Goal: Entertainment & Leisure: Consume media (video, audio)

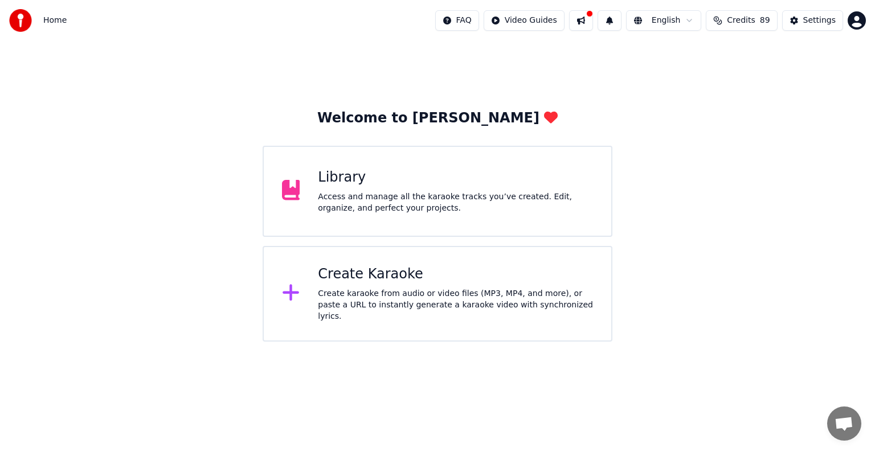
click at [407, 215] on div "Library Access and manage all the karaoke tracks you’ve created. Edit, organize…" at bounding box center [438, 191] width 350 height 91
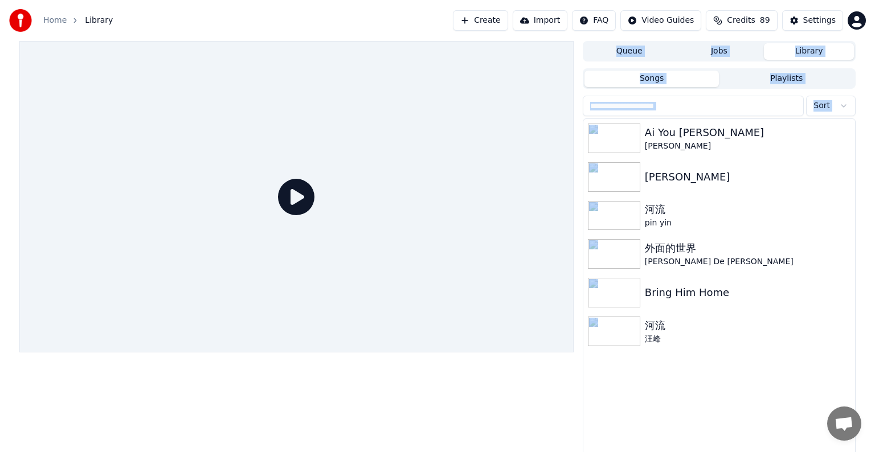
click at [407, 215] on div at bounding box center [296, 197] width 554 height 312
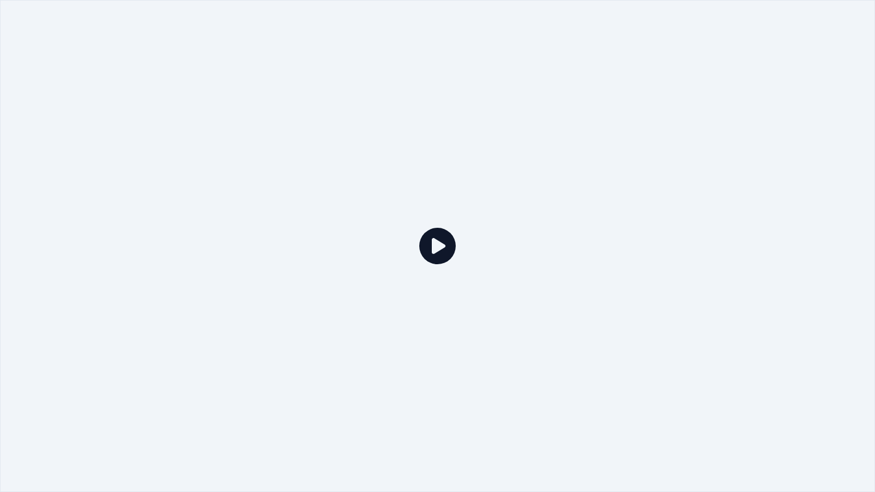
click at [438, 244] on icon at bounding box center [437, 246] width 36 height 36
drag, startPoint x: 462, startPoint y: 145, endPoint x: 698, endPoint y: 273, distance: 268.3
click at [698, 273] on div at bounding box center [437, 246] width 875 height 492
click at [174, 452] on div at bounding box center [437, 246] width 875 height 492
drag, startPoint x: 174, startPoint y: 474, endPoint x: 180, endPoint y: 330, distance: 144.2
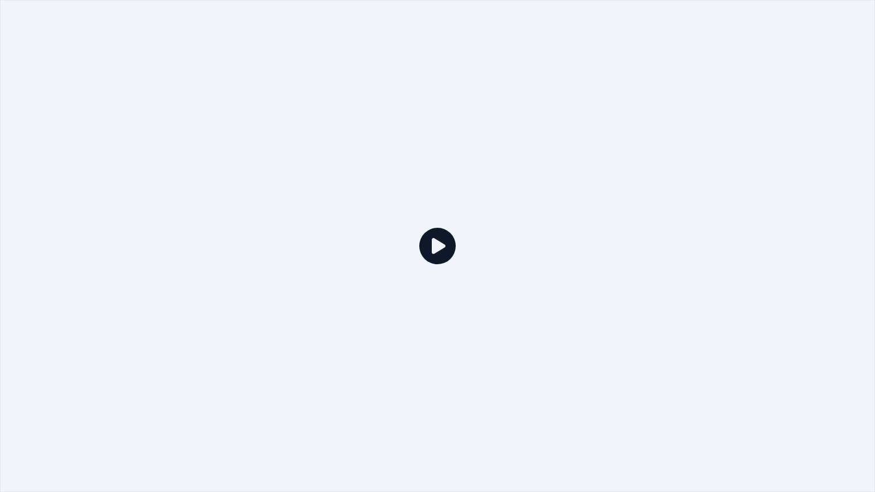
click at [180, 330] on div at bounding box center [437, 246] width 875 height 492
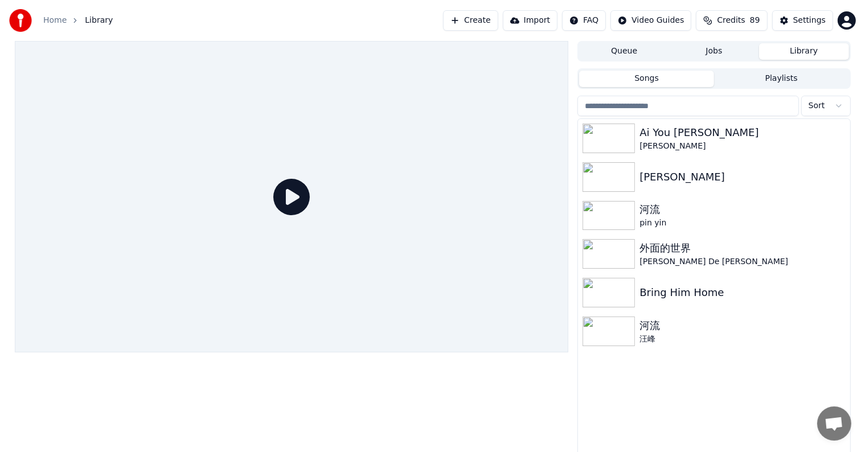
click at [180, 317] on div at bounding box center [292, 197] width 554 height 312
click at [607, 211] on img at bounding box center [609, 216] width 52 height 30
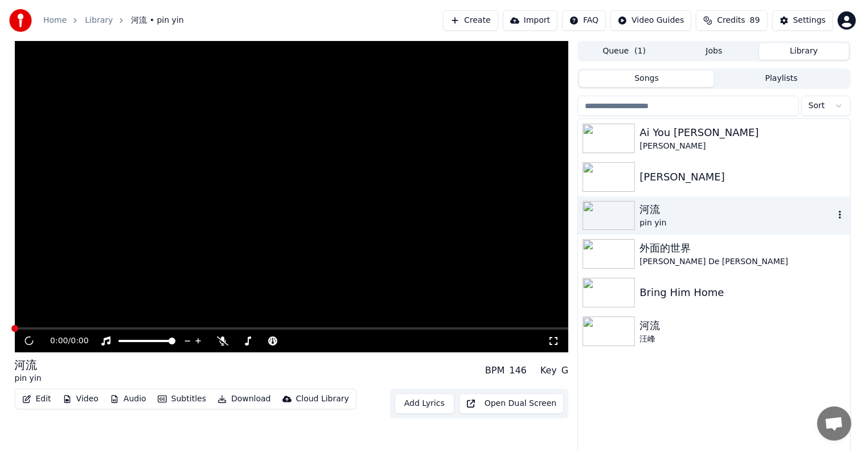
click at [607, 211] on img at bounding box center [609, 216] width 52 height 30
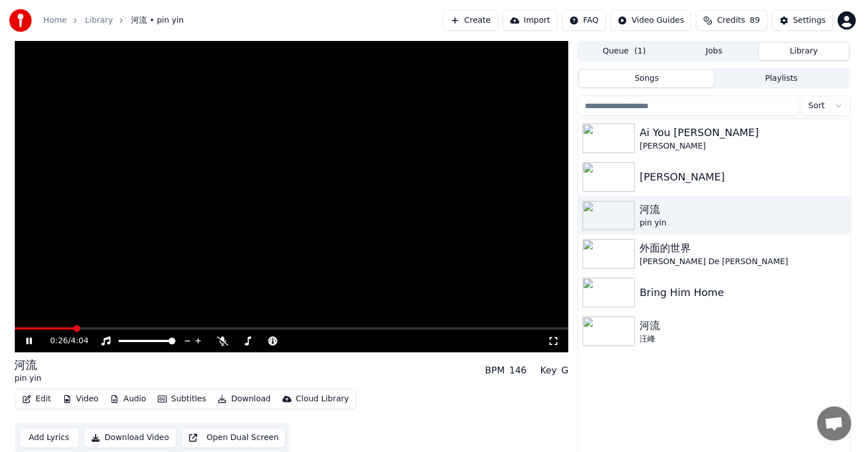
click at [390, 327] on video at bounding box center [292, 197] width 554 height 312
click at [388, 327] on span at bounding box center [292, 328] width 554 height 2
click at [27, 341] on icon at bounding box center [29, 341] width 7 height 8
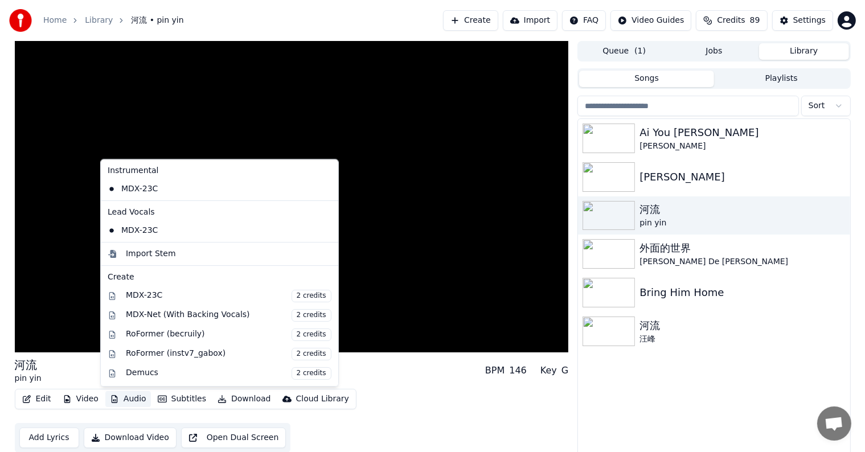
click at [118, 401] on button "Audio" at bounding box center [128, 399] width 46 height 16
click at [191, 314] on div "MDX-Net (With Backing Vocals) 2 credits" at bounding box center [229, 315] width 206 height 13
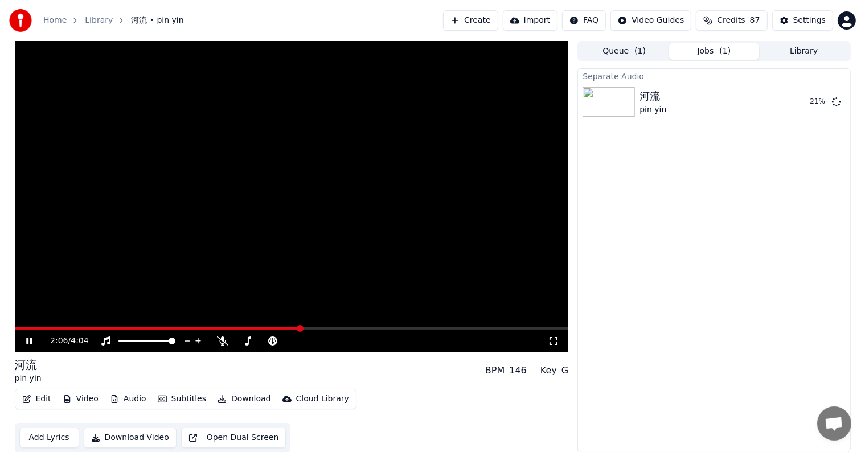
click at [300, 328] on span at bounding box center [158, 328] width 286 height 2
click at [28, 337] on icon at bounding box center [37, 341] width 27 height 9
click at [19, 328] on span at bounding box center [17, 328] width 5 height 2
click at [812, 99] on button "Play" at bounding box center [809, 102] width 36 height 21
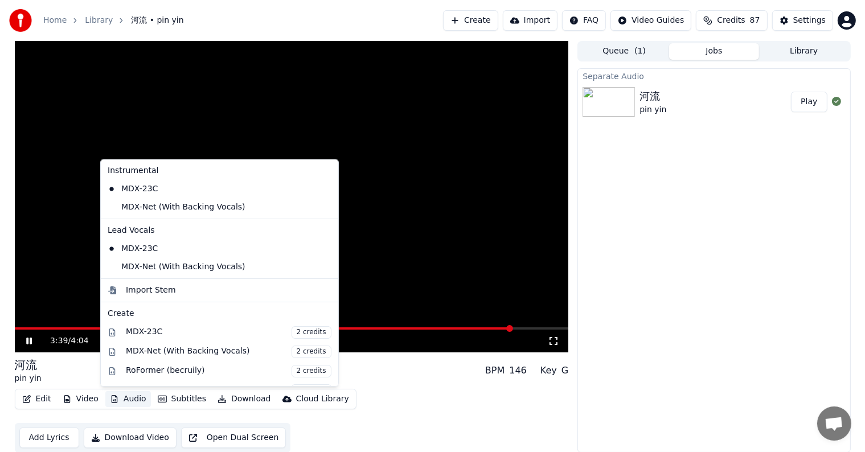
click at [134, 394] on button "Audio" at bounding box center [128, 399] width 46 height 16
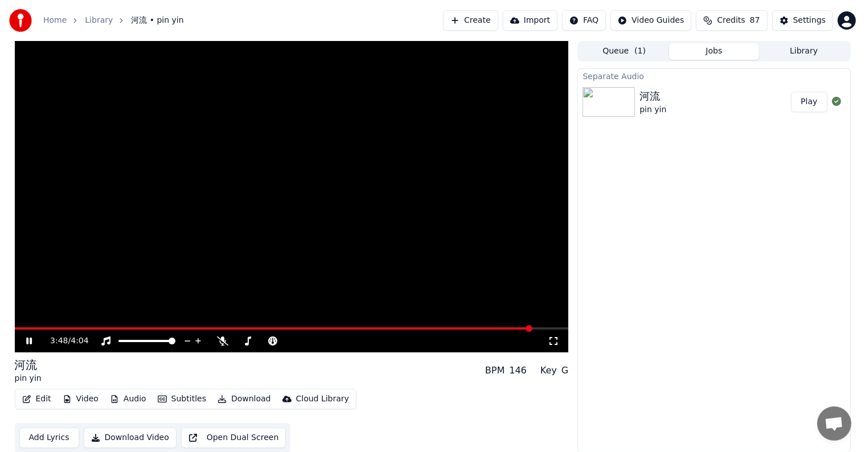
click at [424, 390] on div "Edit Video Audio Subtitles Download Cloud Library Add Lyrics Download Video Ope…" at bounding box center [292, 421] width 554 height 64
click at [489, 22] on button "Create" at bounding box center [470, 20] width 55 height 21
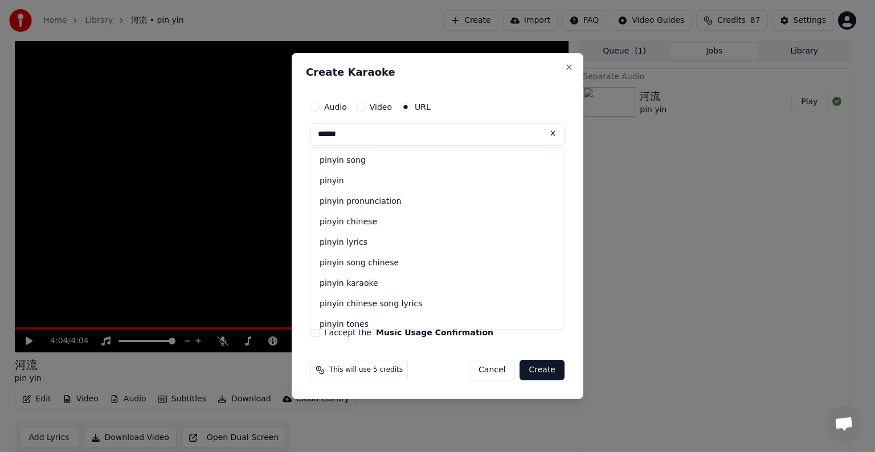
type input "******"
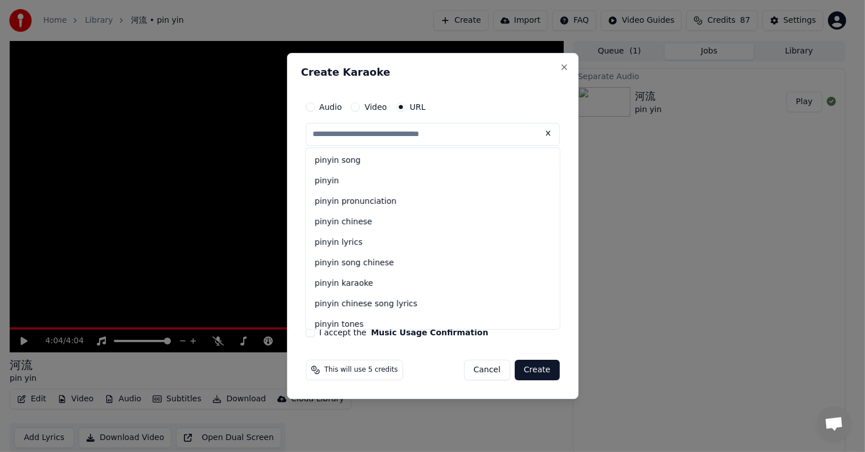
type input "******"
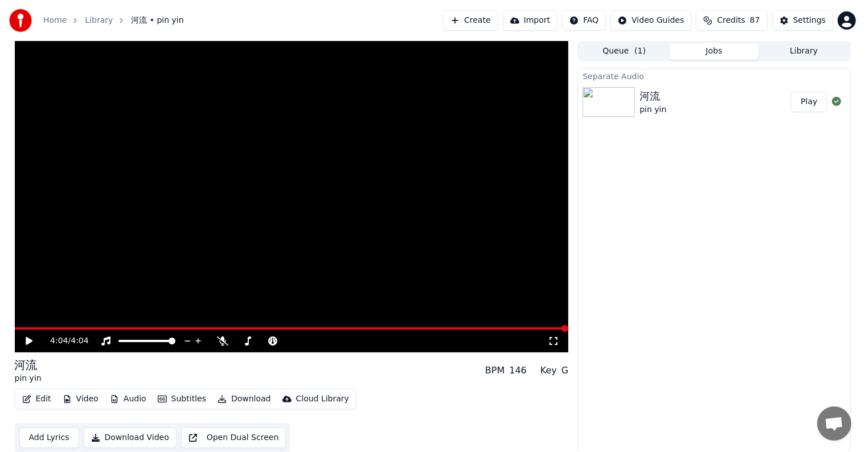
click at [806, 21] on div "Settings" at bounding box center [809, 20] width 32 height 11
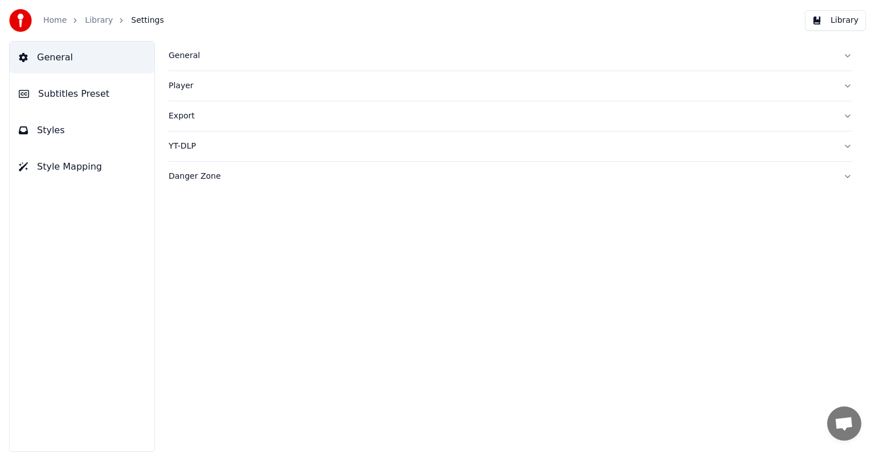
click at [192, 120] on div "Export" at bounding box center [501, 115] width 665 height 11
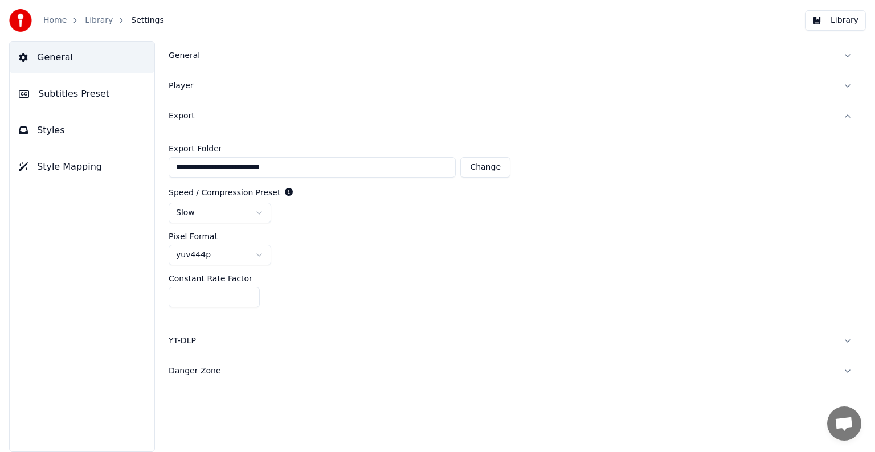
click at [195, 87] on div "Player" at bounding box center [501, 85] width 665 height 11
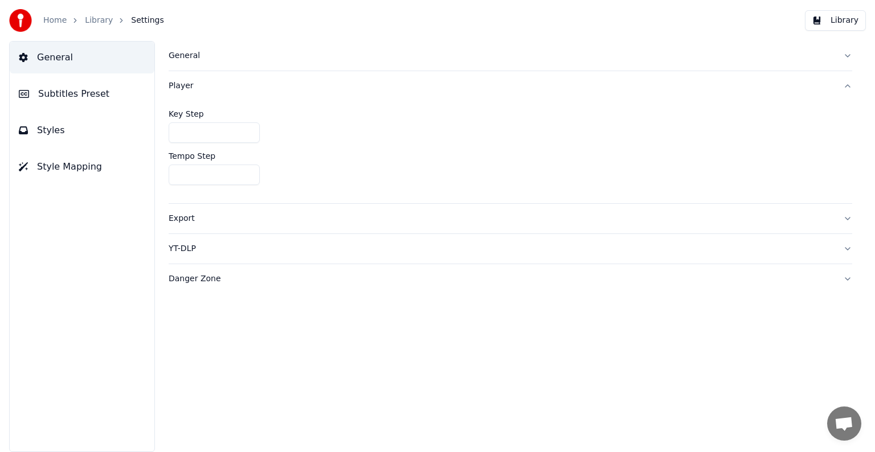
click at [192, 59] on div "General" at bounding box center [501, 55] width 665 height 11
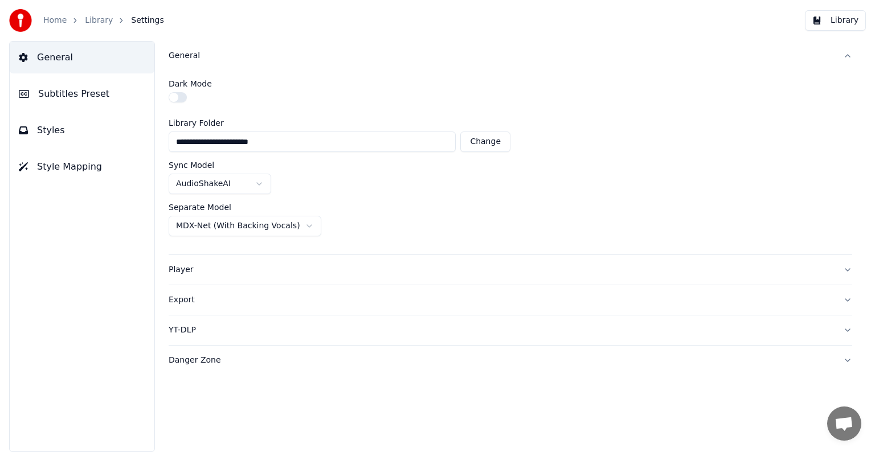
click at [309, 227] on div "MDX-Net (With Backing Vocals)" at bounding box center [510, 226] width 683 height 21
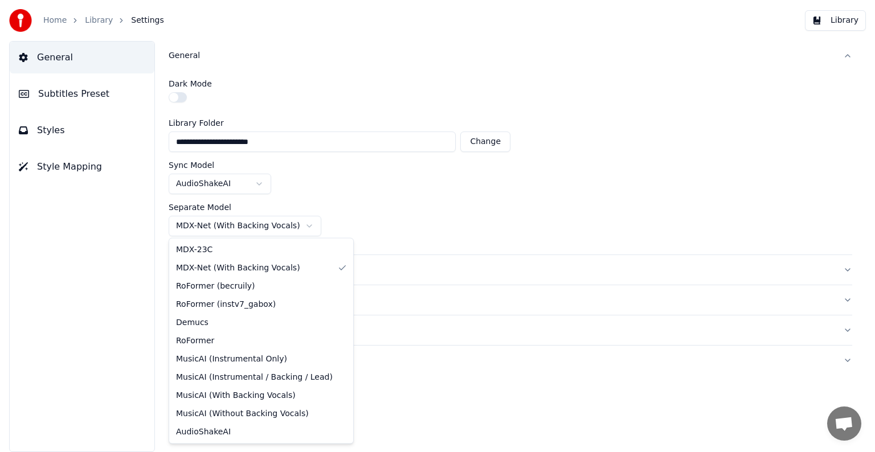
click at [292, 223] on html "**********" at bounding box center [437, 226] width 875 height 452
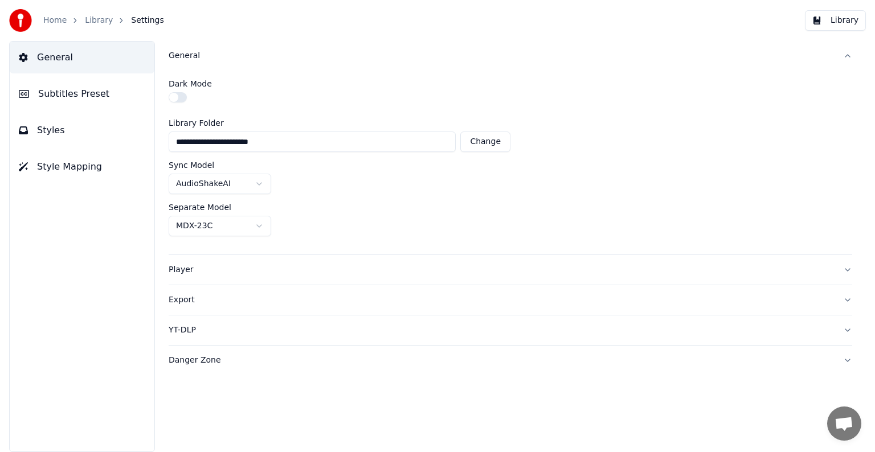
click at [847, 58] on button "General" at bounding box center [510, 56] width 683 height 30
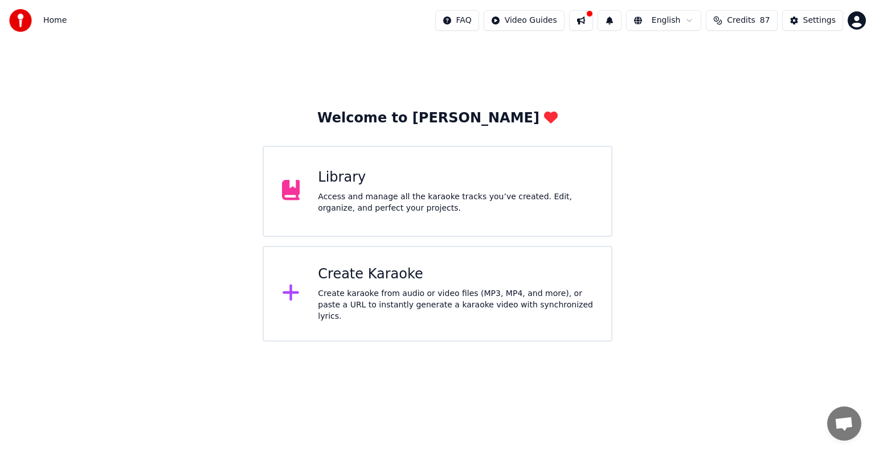
click at [356, 194] on div "Access and manage all the karaoke tracks you’ve created. Edit, organize, and pe…" at bounding box center [455, 202] width 275 height 23
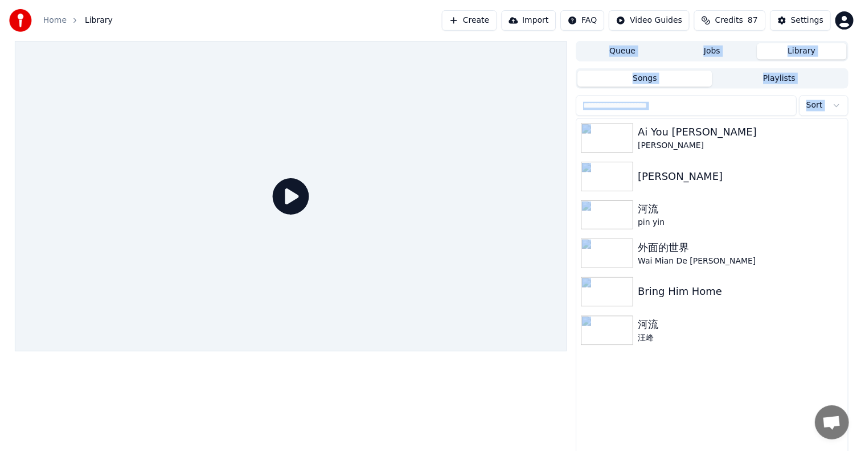
click at [356, 194] on div at bounding box center [292, 197] width 554 height 312
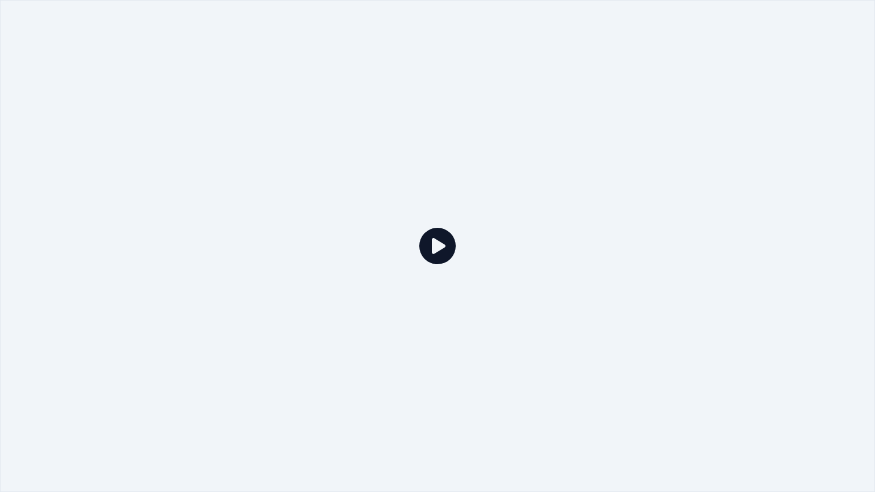
click at [426, 195] on div at bounding box center [437, 246] width 875 height 492
click at [658, 330] on div at bounding box center [437, 246] width 875 height 492
click at [439, 245] on icon at bounding box center [437, 246] width 36 height 36
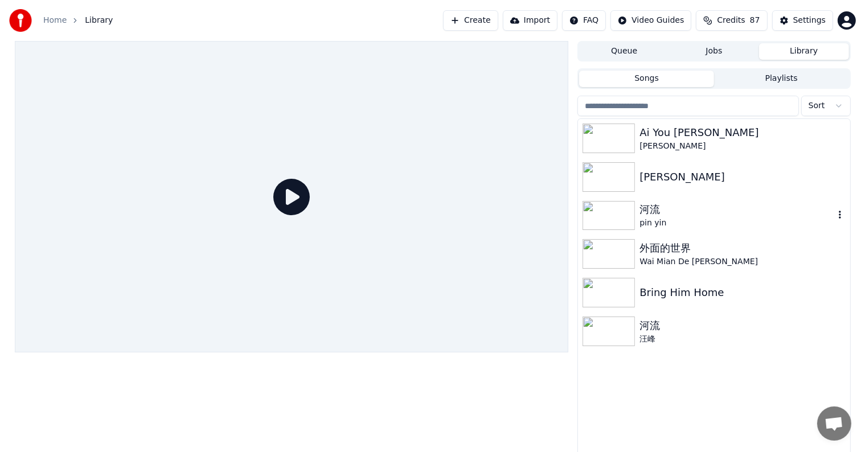
click at [661, 219] on div "pin yin" at bounding box center [737, 223] width 194 height 11
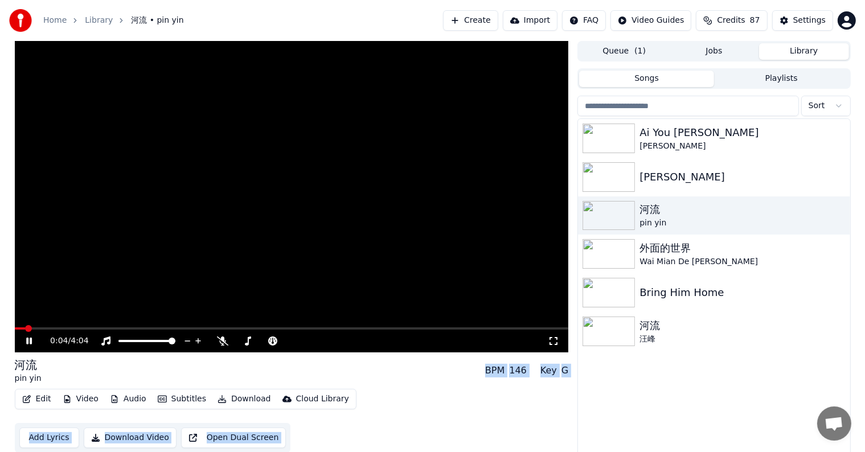
click at [118, 399] on button "Audio" at bounding box center [128, 399] width 46 height 16
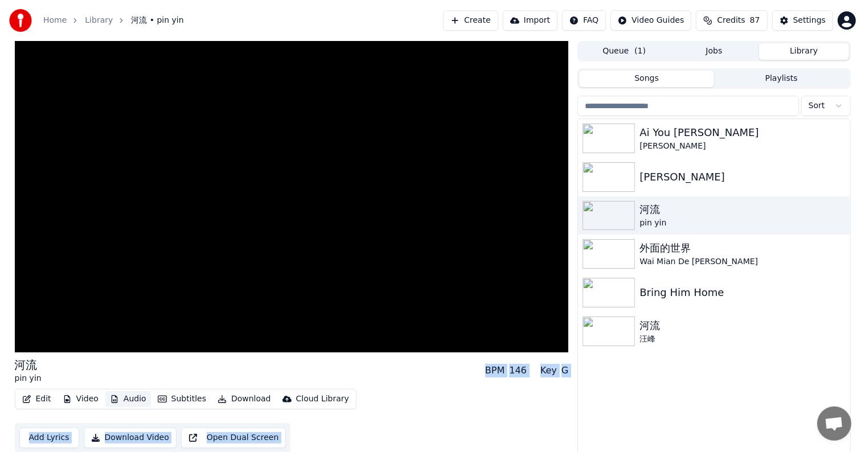
click at [125, 397] on button "Audio" at bounding box center [128, 399] width 46 height 16
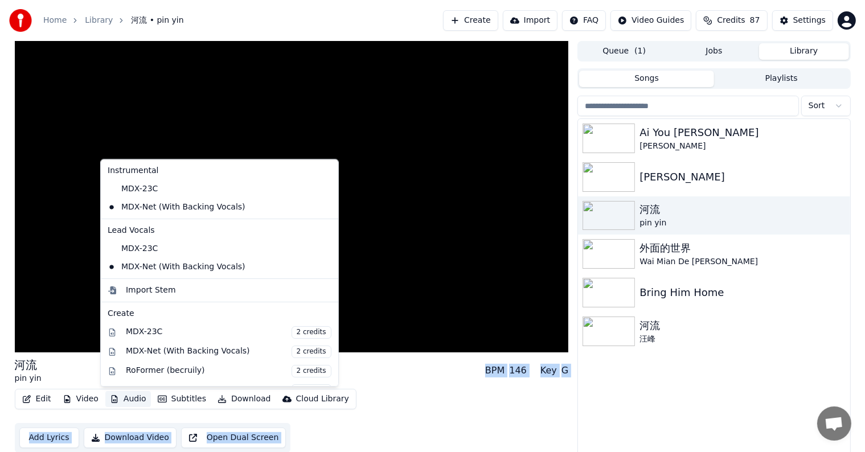
click at [125, 397] on button "Audio" at bounding box center [128, 399] width 46 height 16
click at [132, 248] on div "MDX-23C" at bounding box center [211, 249] width 216 height 18
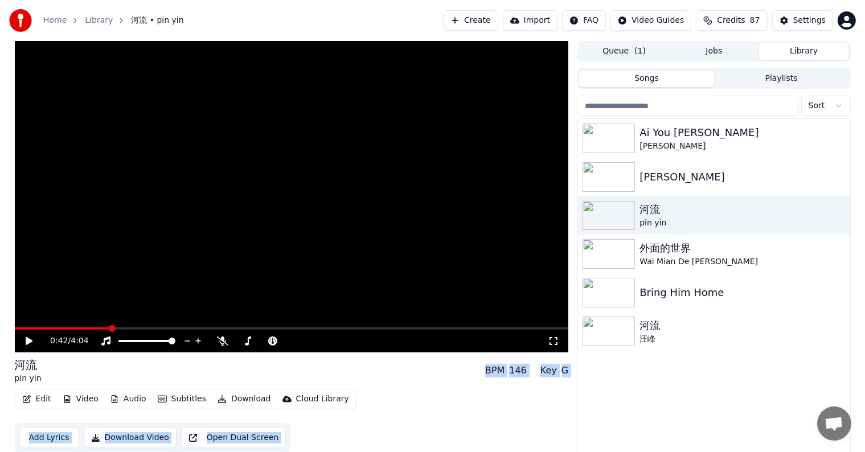
click at [30, 338] on icon at bounding box center [37, 341] width 27 height 9
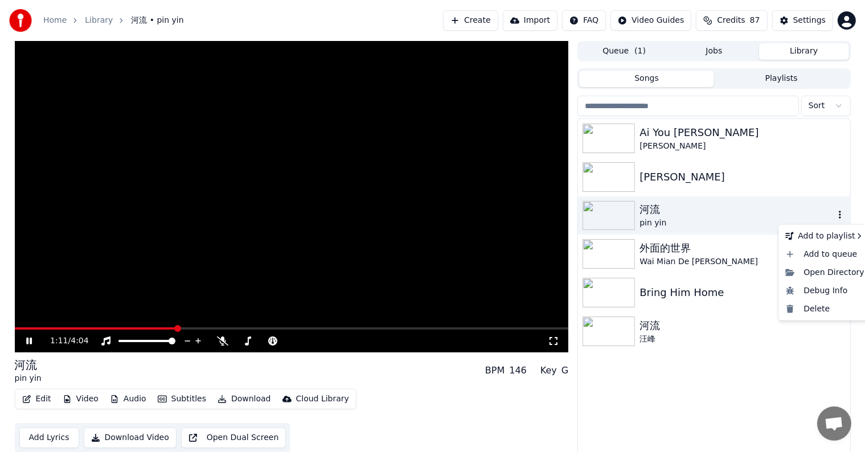
click at [839, 213] on icon "button" at bounding box center [840, 215] width 2 height 8
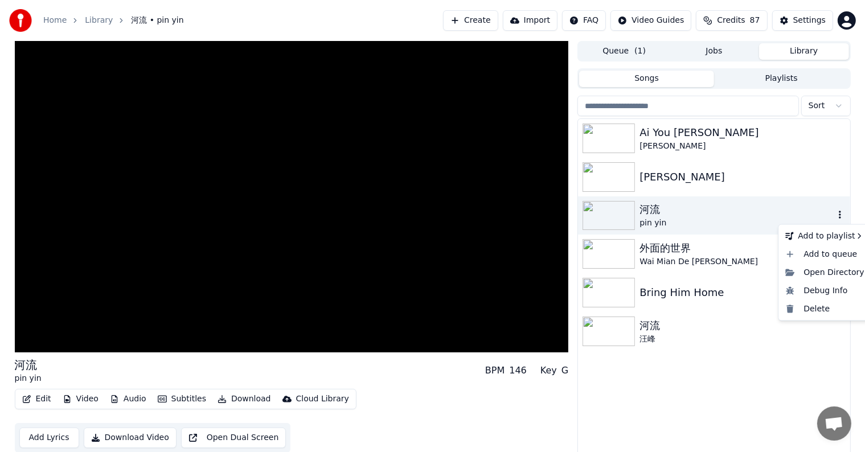
click at [842, 214] on icon "button" at bounding box center [839, 214] width 11 height 9
click at [825, 289] on div "Debug Info" at bounding box center [825, 291] width 88 height 18
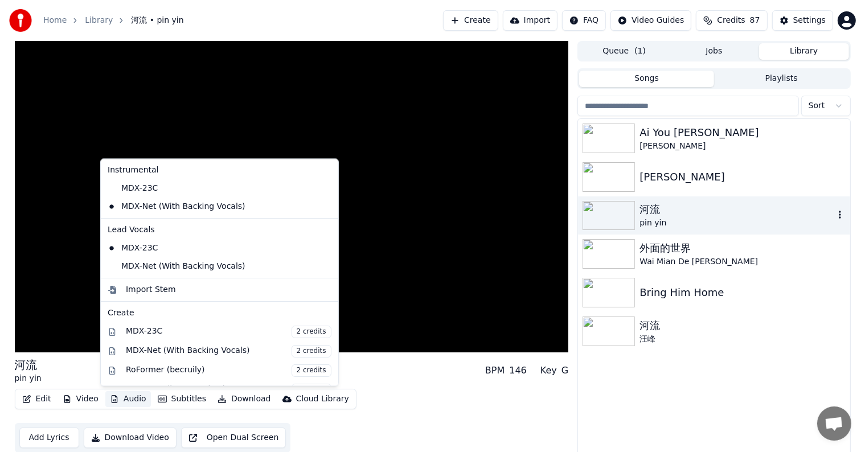
click at [122, 400] on button "Audio" at bounding box center [128, 399] width 46 height 16
click at [114, 189] on div "MDX-23C" at bounding box center [211, 188] width 216 height 18
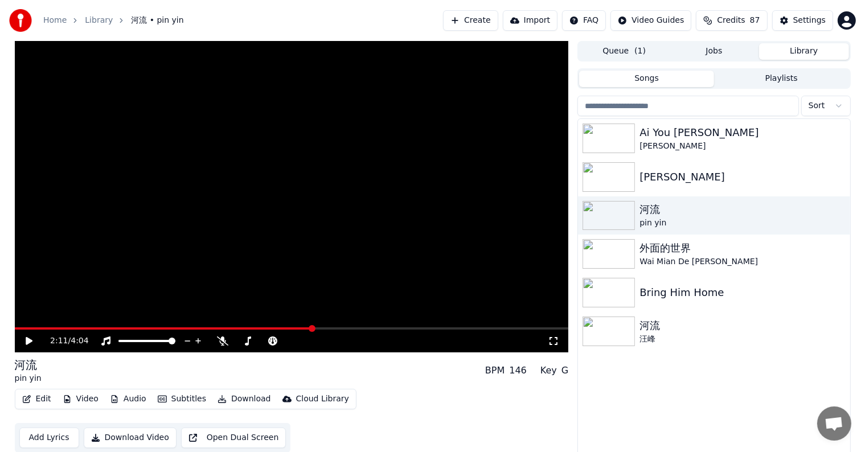
click at [15, 328] on span at bounding box center [164, 328] width 298 height 2
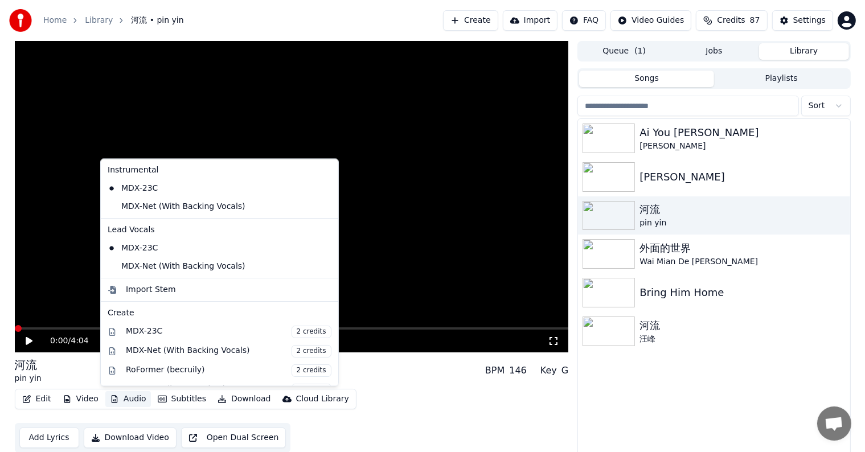
click at [123, 397] on button "Audio" at bounding box center [128, 399] width 46 height 16
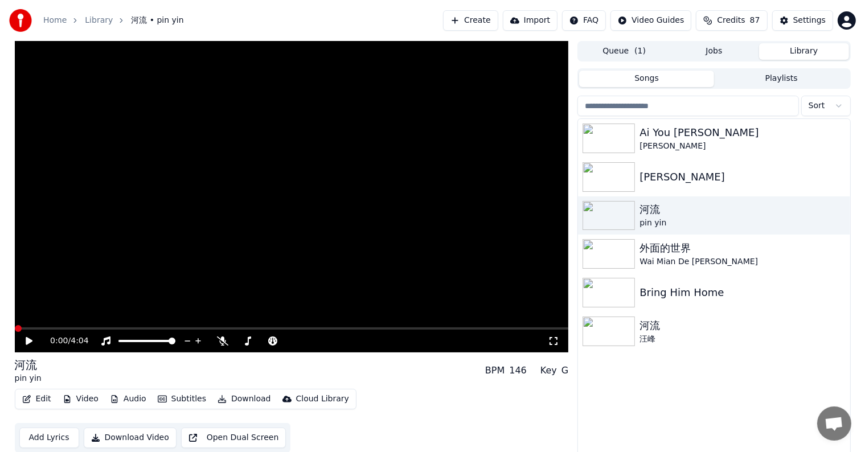
click at [26, 339] on icon at bounding box center [29, 341] width 7 height 8
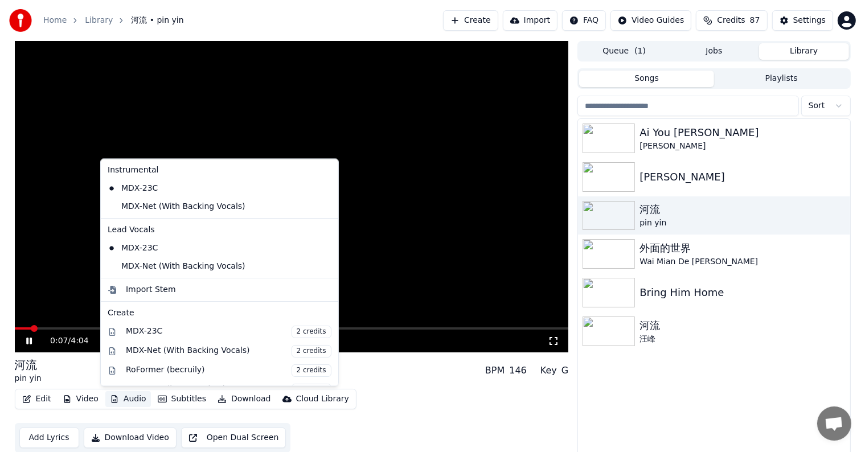
click at [121, 398] on button "Audio" at bounding box center [128, 399] width 46 height 16
click at [125, 265] on div "MDX-Net (With Backing Vocals)" at bounding box center [211, 266] width 216 height 18
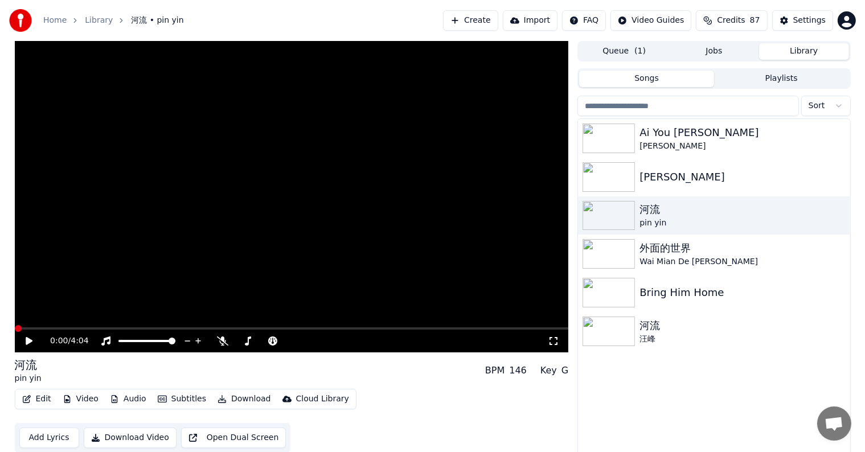
click at [15, 328] on span at bounding box center [15, 328] width 0 height 2
click at [27, 339] on icon at bounding box center [29, 341] width 7 height 8
click at [387, 328] on span at bounding box center [292, 328] width 554 height 2
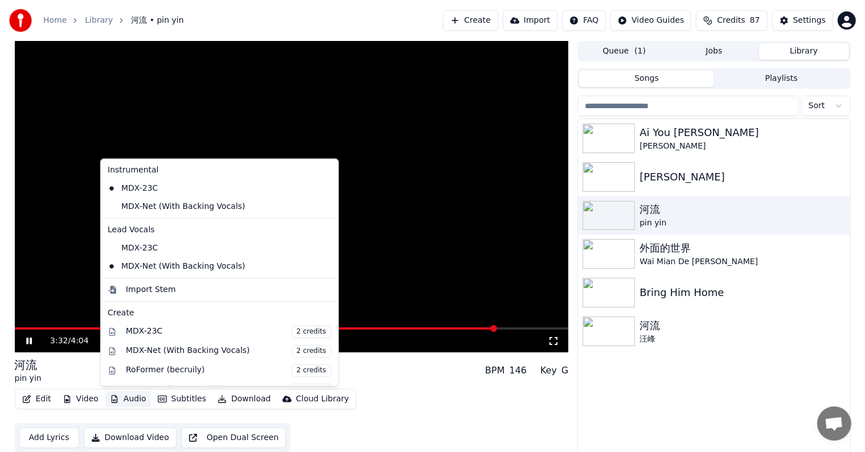
click at [128, 399] on button "Audio" at bounding box center [128, 399] width 46 height 16
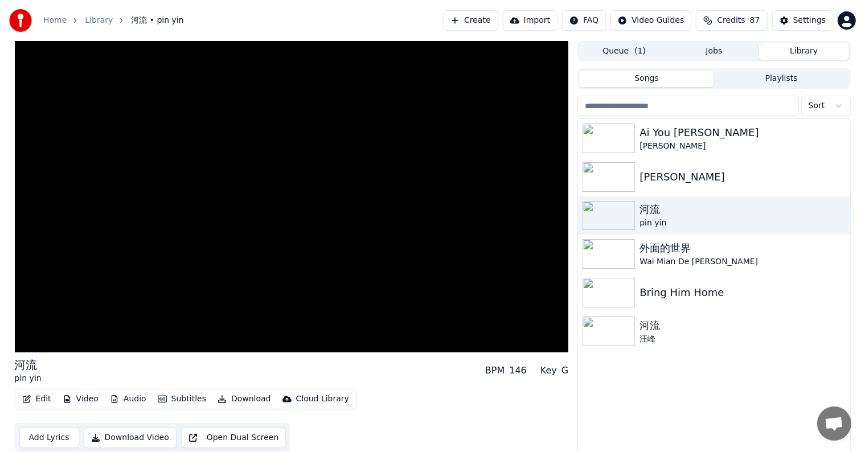
click at [402, 379] on div "河流 pin yin BPM 146 Key G" at bounding box center [292, 370] width 554 height 27
